Goal: Task Accomplishment & Management: Manage account settings

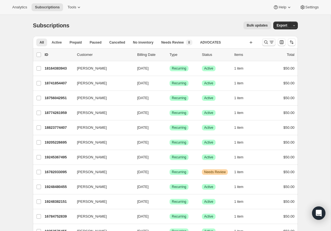
click at [273, 42] on icon "Search and filter results" at bounding box center [272, 42] width 6 height 6
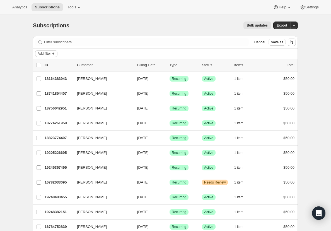
click at [50, 53] on span "Add filter" at bounding box center [44, 53] width 13 height 4
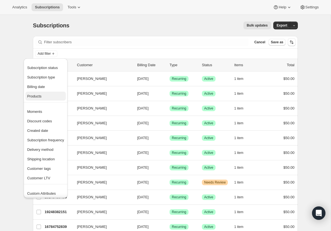
click at [40, 96] on span "Products" at bounding box center [34, 96] width 14 height 4
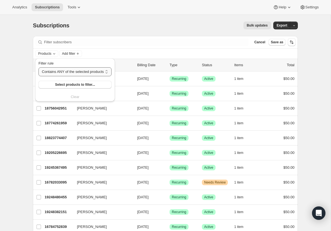
click at [71, 72] on select "Contains ANY of the selected products Contains ALL of the selected products Con…" at bounding box center [74, 71] width 73 height 9
click at [38, 67] on select "Contains ANY of the selected products Contains ALL of the selected products Con…" at bounding box center [74, 71] width 73 height 9
click at [79, 86] on span "Select products to filter..." at bounding box center [75, 84] width 40 height 4
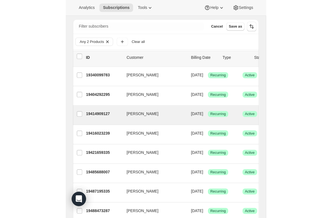
scroll to position [2, 0]
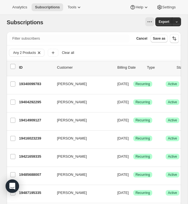
click at [122, 68] on p "Billing Date" at bounding box center [129, 68] width 25 height 6
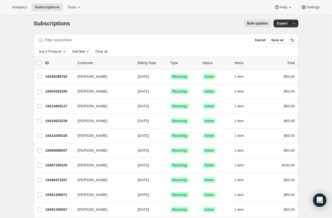
click at [146, 65] on p "Billing Date" at bounding box center [152, 63] width 28 height 6
click at [145, 64] on p "Billing Date" at bounding box center [152, 63] width 28 height 6
click at [153, 64] on p "Billing Date" at bounding box center [152, 63] width 28 height 6
click at [156, 61] on p "Billing Date" at bounding box center [152, 63] width 28 height 6
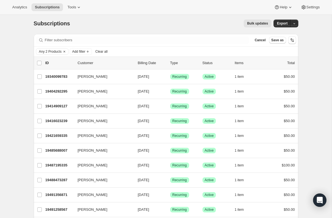
click at [156, 61] on p "Billing Date" at bounding box center [152, 63] width 28 height 6
click at [139, 65] on p "Billing Date" at bounding box center [152, 63] width 28 height 6
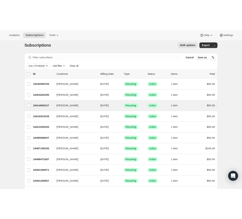
scroll to position [0, 0]
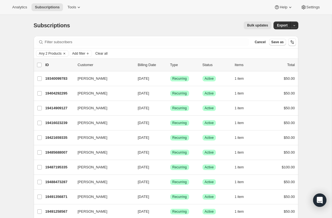
click at [144, 65] on p "Billing Date" at bounding box center [152, 65] width 28 height 6
click at [295, 41] on icon "Sort the results" at bounding box center [293, 42] width 6 height 6
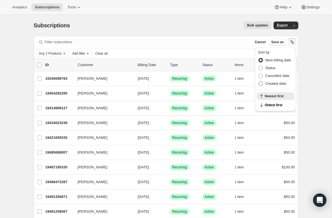
click at [261, 82] on span at bounding box center [261, 83] width 4 height 4
click at [259, 82] on input "Created date" at bounding box center [259, 81] width 0 height 0
radio input "true"
click at [272, 105] on span "Newest first" at bounding box center [278, 105] width 26 height 4
click at [197, 32] on div "Subscriptions. This page is ready Subscriptions Bulk updates More actions Bulk …" at bounding box center [166, 25] width 265 height 21
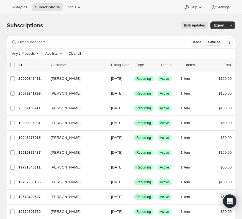
click at [58, 65] on p "Customer" at bounding box center [79, 65] width 56 height 6
click at [60, 66] on p "Customer" at bounding box center [79, 65] width 56 height 6
click at [110, 53] on div "Any 2 Products Add filter Clear all" at bounding box center [121, 53] width 224 height 7
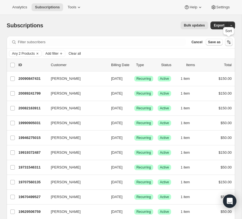
click at [228, 43] on icon "Sort the results" at bounding box center [229, 42] width 6 height 6
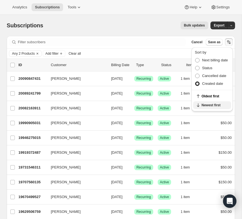
click at [203, 104] on span "Newest first" at bounding box center [214, 105] width 26 height 4
click at [164, 51] on div "Any 2 Products Add filter Clear all" at bounding box center [121, 53] width 224 height 7
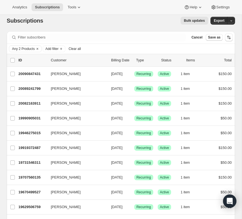
scroll to position [4, 0]
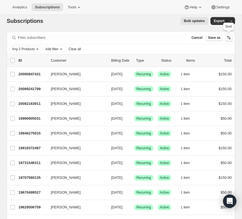
click at [229, 40] on icon "Sort the results" at bounding box center [229, 38] width 6 height 6
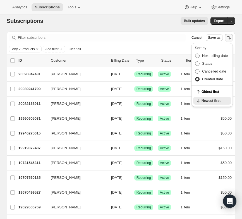
click at [197, 56] on span at bounding box center [197, 56] width 4 height 4
click at [195, 54] on input "Next billing date" at bounding box center [195, 54] width 0 height 0
radio input "true"
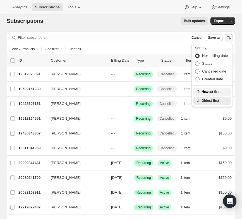
click at [207, 91] on span "Newest first" at bounding box center [214, 92] width 26 height 4
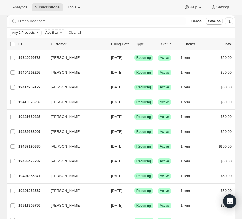
scroll to position [0, 0]
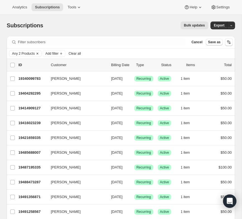
click at [38, 53] on icon "Clear" at bounding box center [38, 54] width 2 height 2
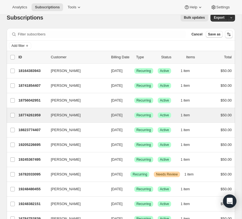
scroll to position [7, 0]
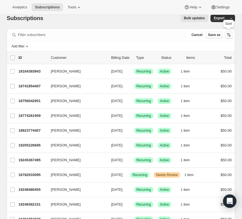
click at [229, 34] on icon "Sort the results" at bounding box center [229, 35] width 6 height 6
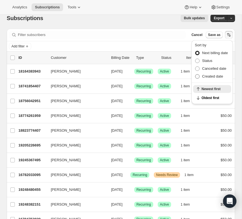
click at [197, 76] on span at bounding box center [197, 76] width 4 height 4
click at [195, 74] on input "Created date" at bounding box center [195, 74] width 0 height 0
radio input "true"
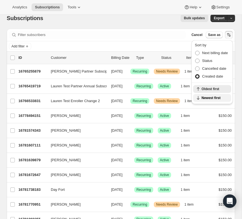
click at [206, 98] on span "Newest first" at bounding box center [214, 98] width 26 height 4
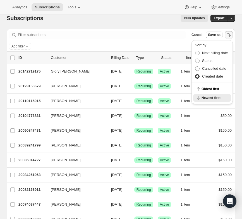
click at [133, 24] on div "Subscriptions. This page is ready Subscriptions Bulk updates More actions Bulk …" at bounding box center [121, 18] width 228 height 21
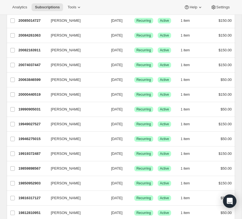
scroll to position [147, 0]
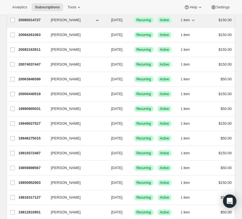
click at [190, 21] on span "1 item" at bounding box center [184, 20] width 9 height 4
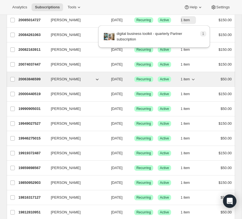
click at [188, 79] on span "1 item" at bounding box center [184, 79] width 9 height 4
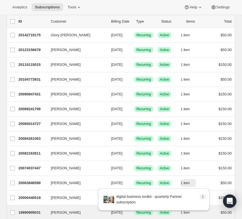
scroll to position [0, 0]
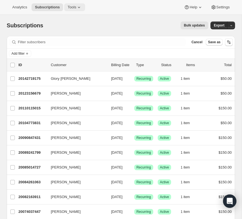
click at [76, 7] on span "Tools" at bounding box center [71, 7] width 9 height 4
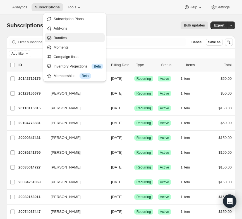
click at [74, 37] on span "Bundles" at bounding box center [78, 38] width 49 height 6
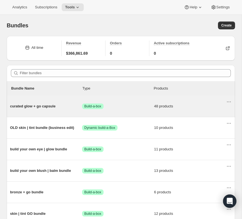
click at [67, 106] on span "curated glow + go capsule" at bounding box center [46, 106] width 72 height 6
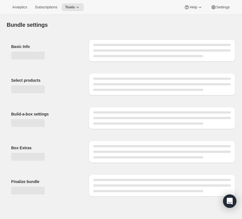
type input "curated glow + go capsule"
